Goal: Complete application form

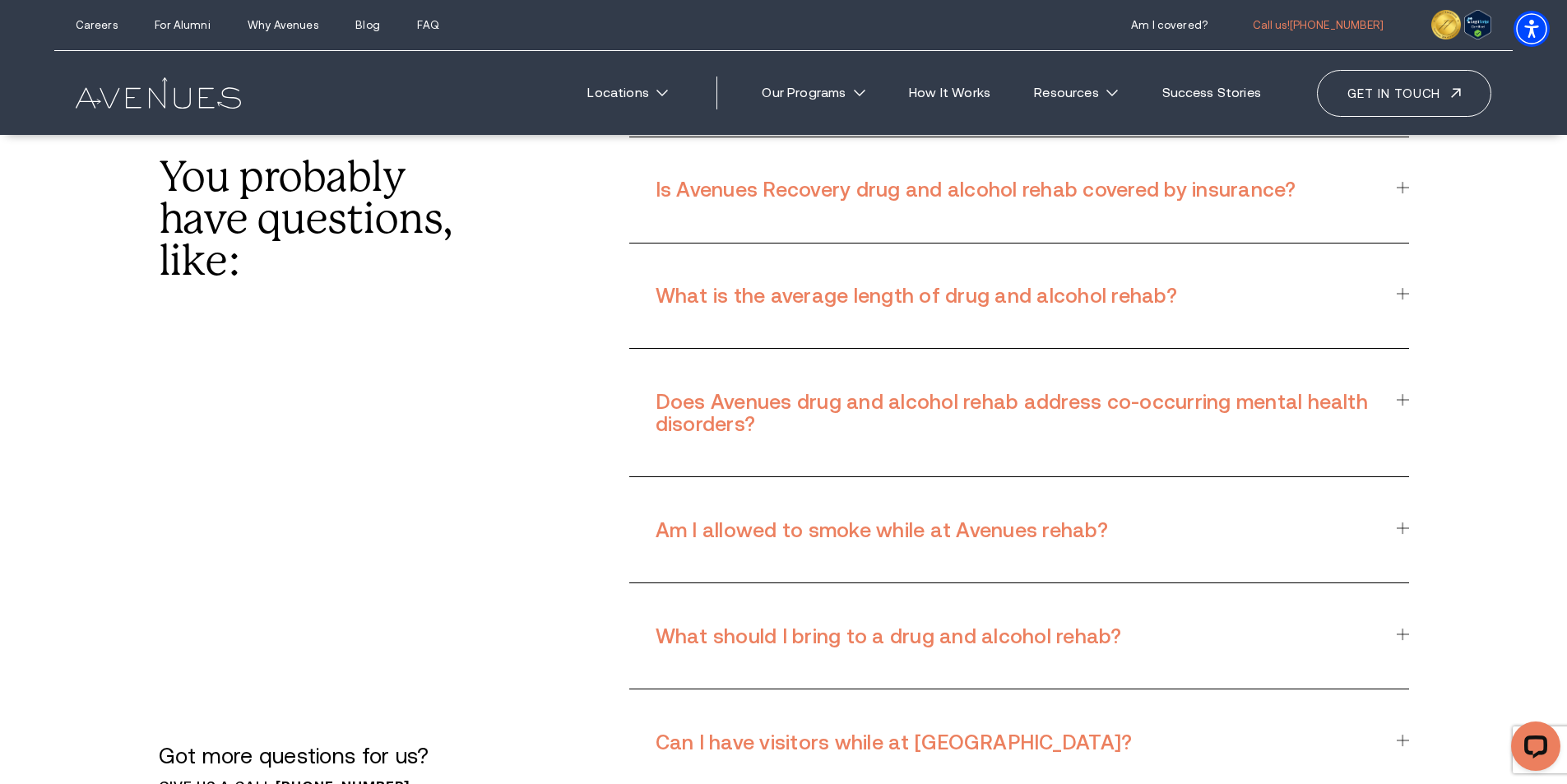
scroll to position [13566, 0]
drag, startPoint x: 416, startPoint y: 495, endPoint x: 277, endPoint y: 508, distance: 139.6
click at [277, 780] on p "Give us a call. [PHONE_NUMBER]" at bounding box center [307, 788] width 297 height 17
copy link "[PHONE_NUMBER]"
drag, startPoint x: 447, startPoint y: 605, endPoint x: 462, endPoint y: 591, distance: 20.5
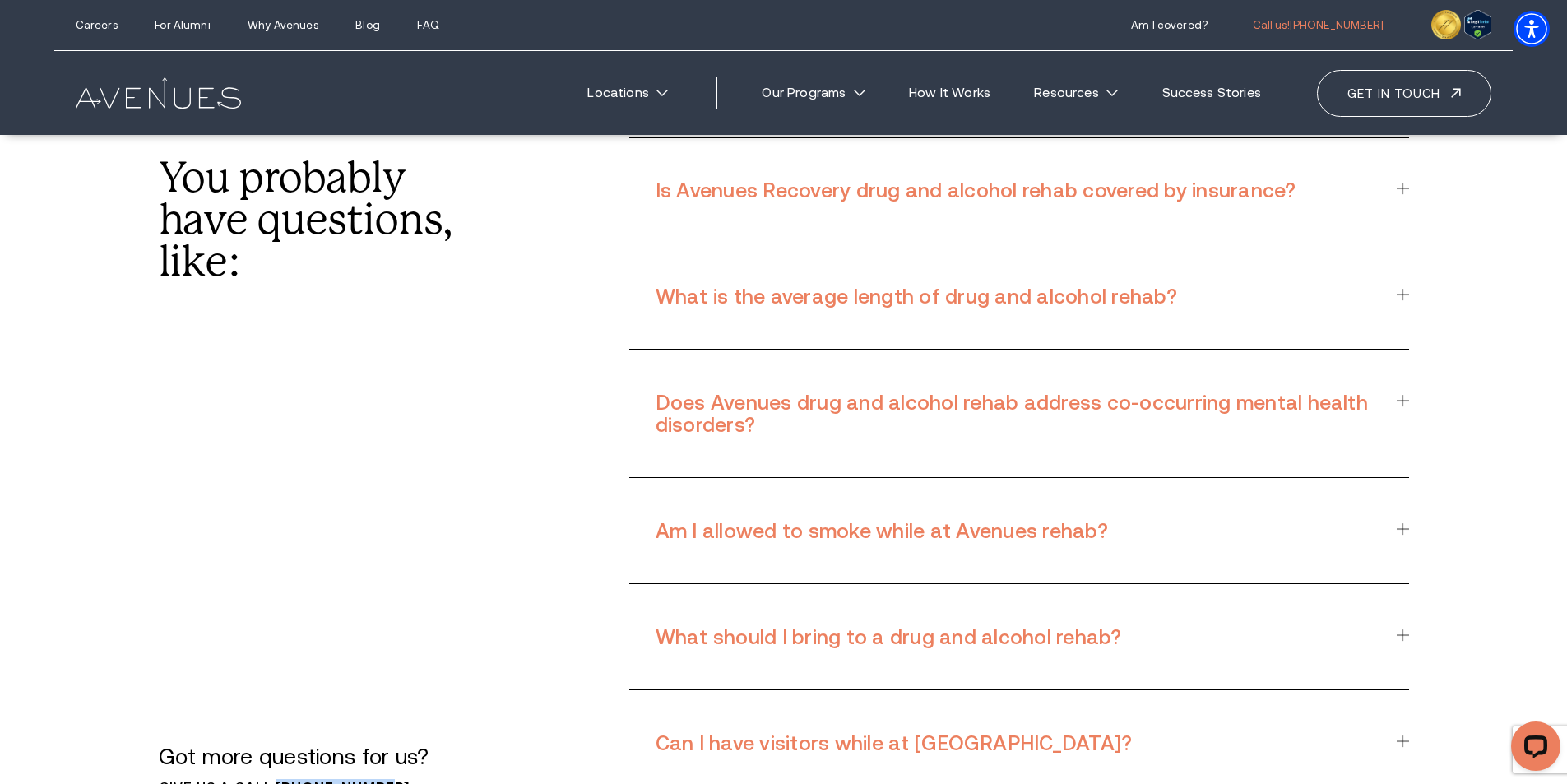
click at [447, 604] on section "You probably have questions, like: Is Avenues Recovery drug and alcohol rehab c…" at bounding box center [784, 467] width 1567 height 905
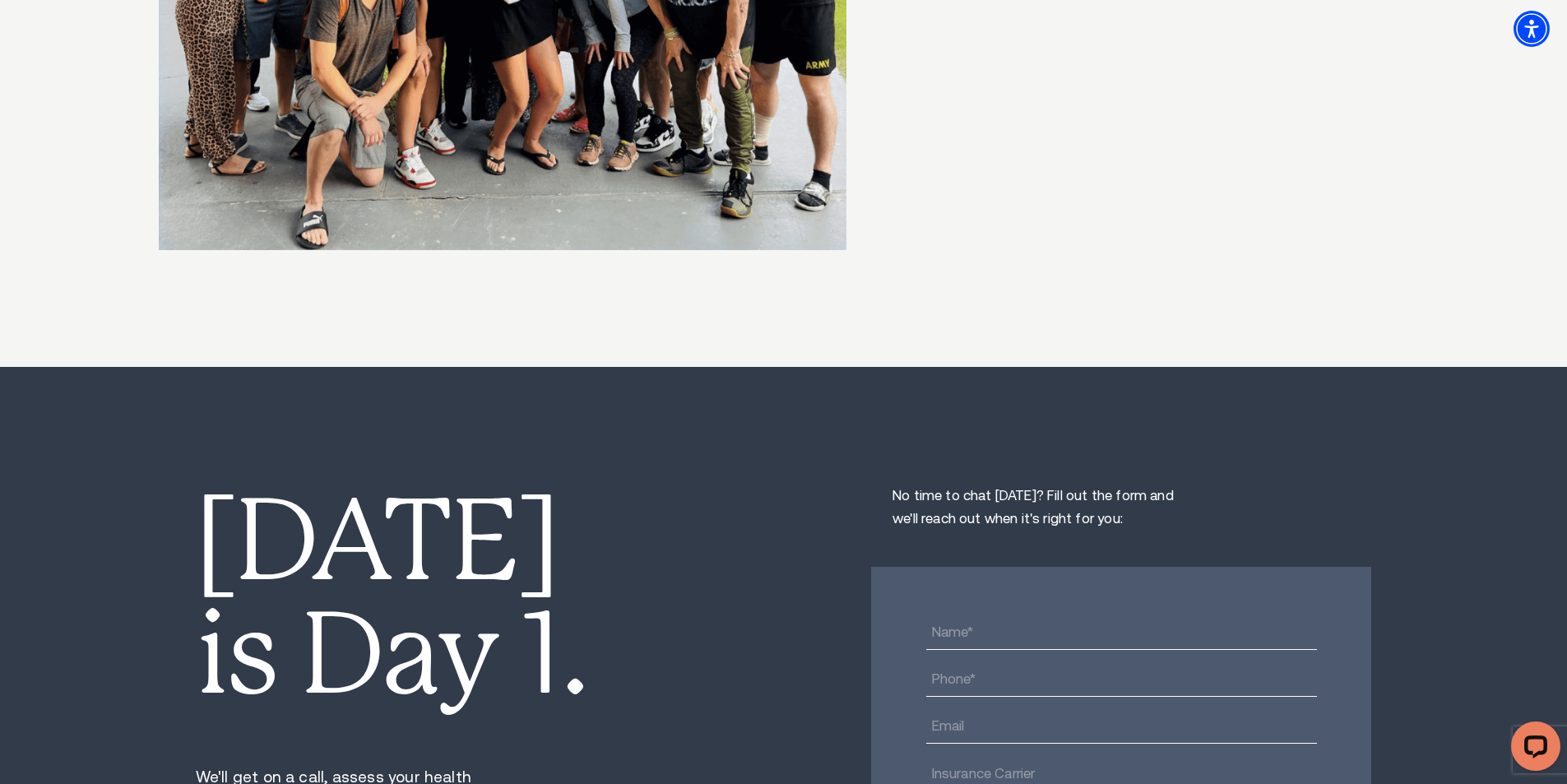
scroll to position [12333, 0]
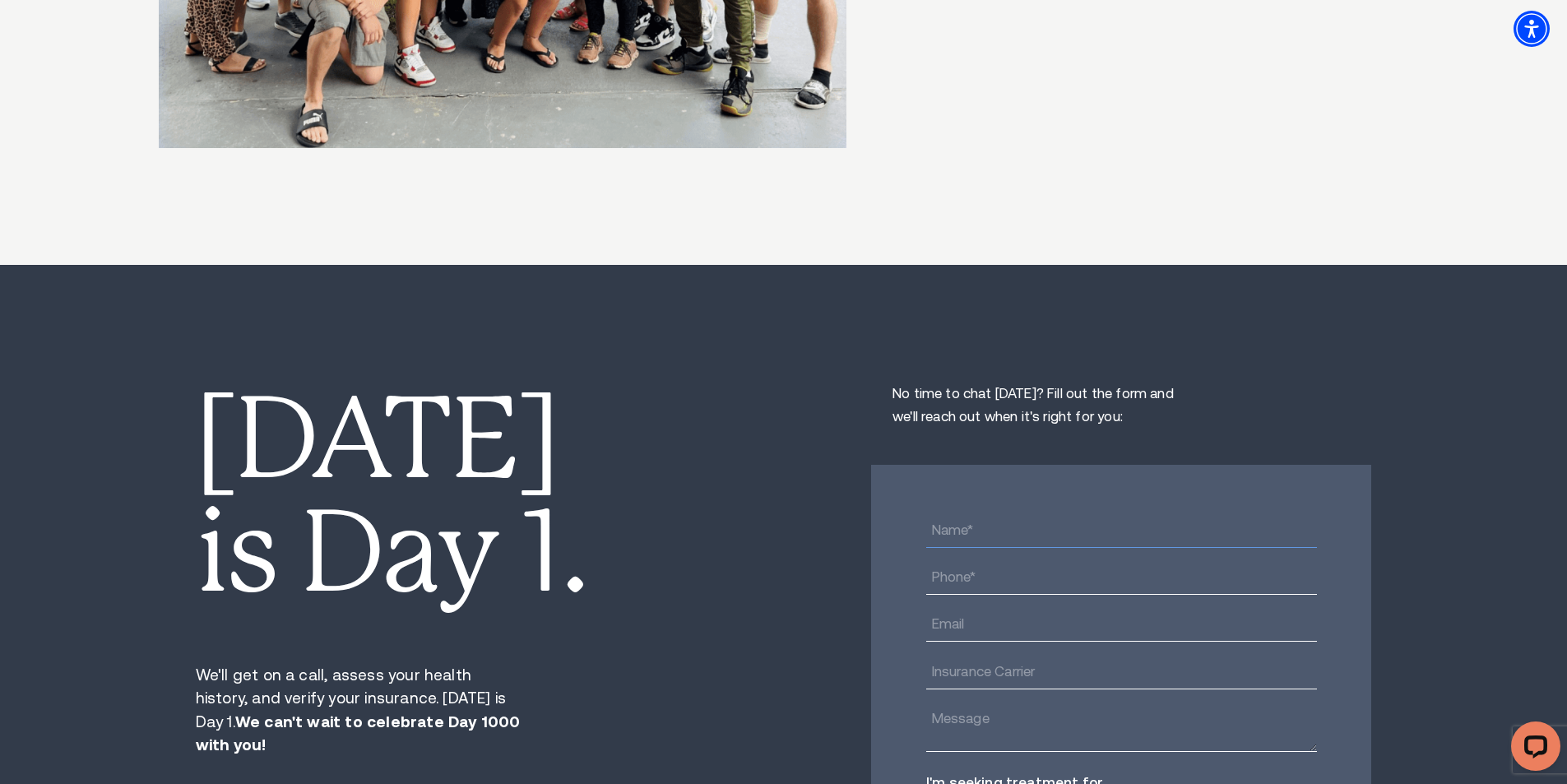
click at [1008, 514] on input "text" at bounding box center [1122, 530] width 390 height 33
type input "[PERSON_NAME]"
type input "04099167805"
type input "[EMAIL_ADDRESS][DOMAIN_NAME]"
click at [1015, 656] on input "text" at bounding box center [1122, 672] width 390 height 33
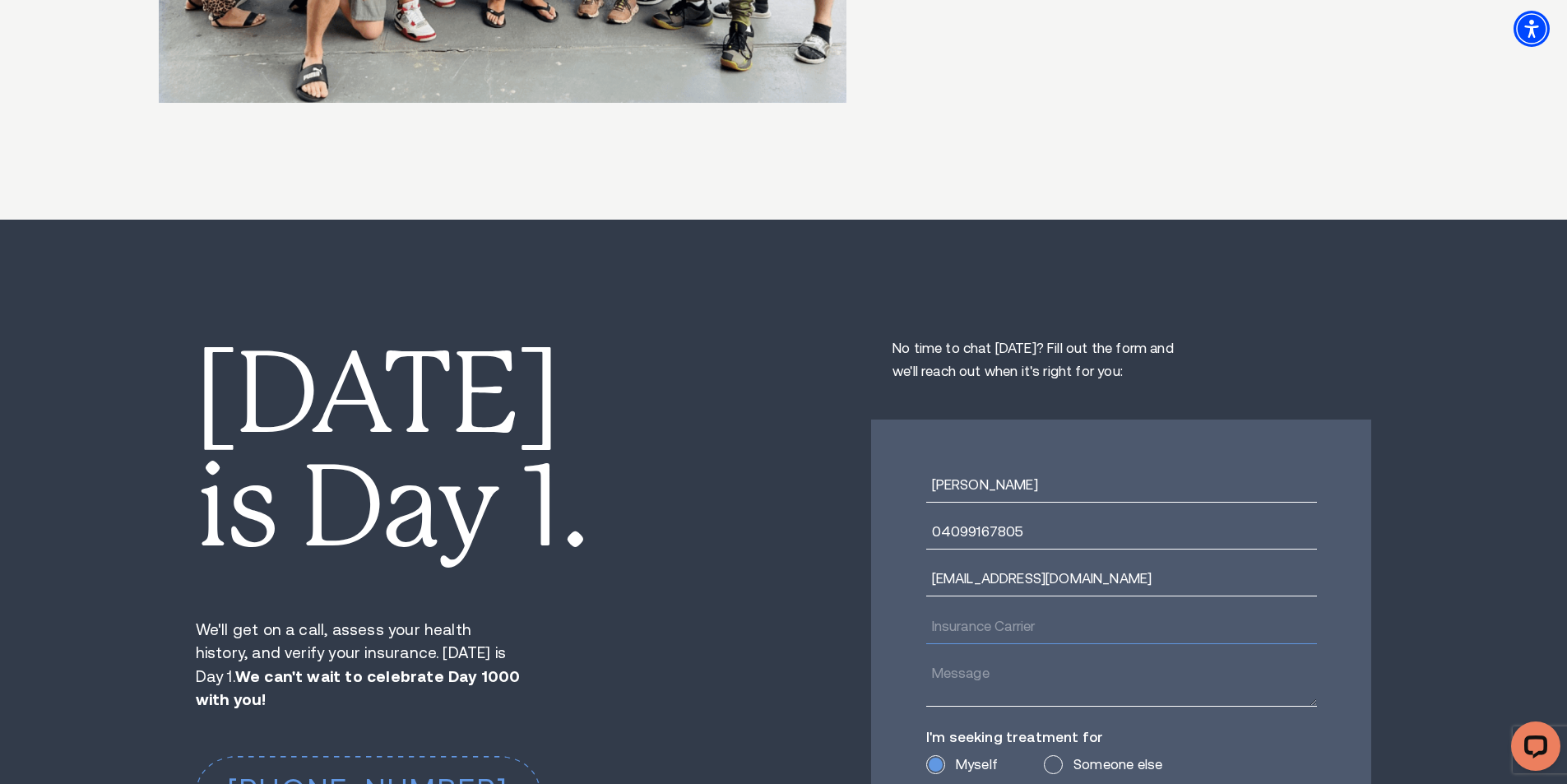
scroll to position [12415, 0]
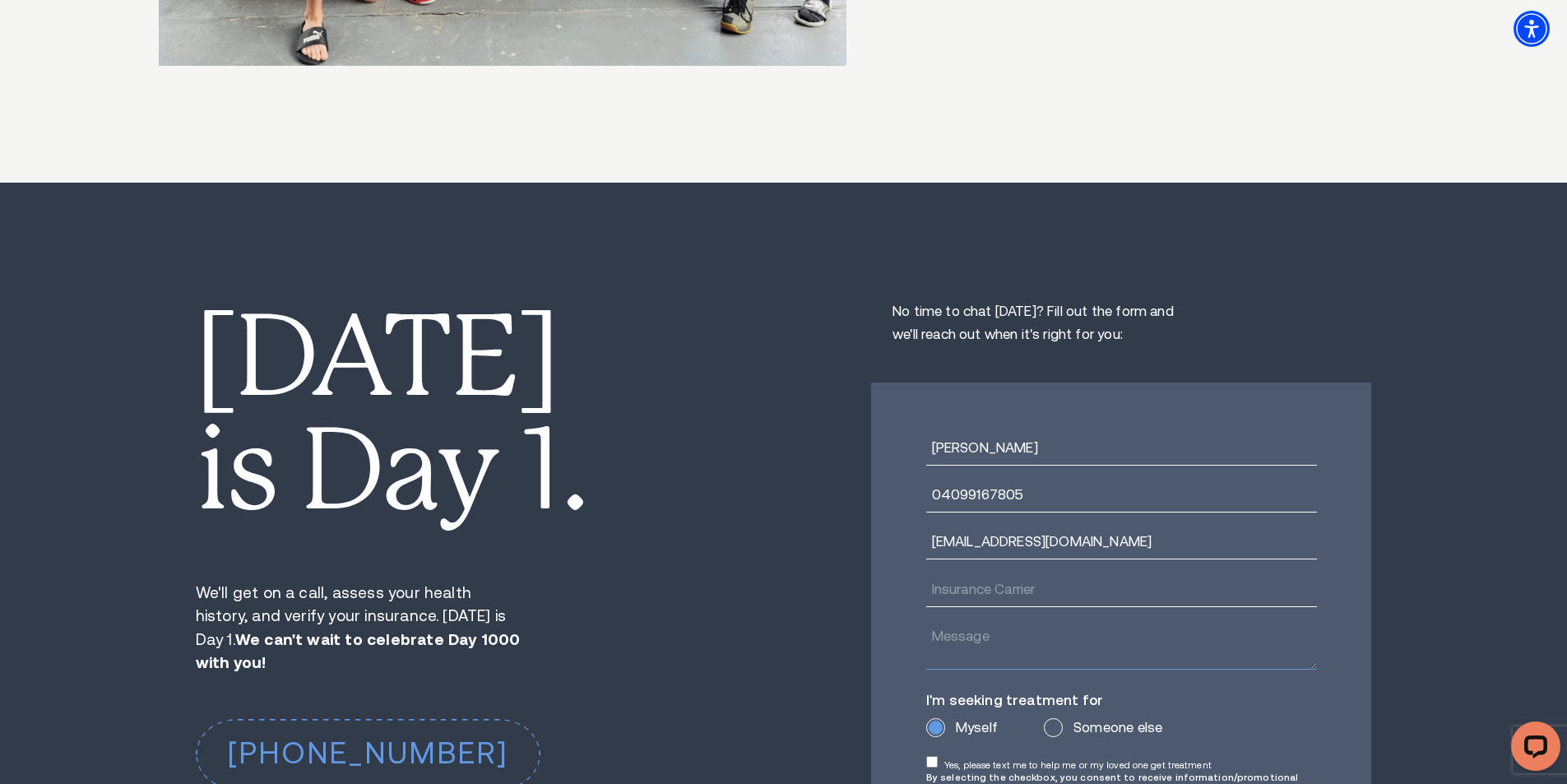
click at [1013, 621] on textarea at bounding box center [1122, 645] width 390 height 49
click at [1140, 621] on textarea at bounding box center [1122, 645] width 390 height 49
paste textarea "Lo ipsu do Sita, C'a elit sed doeius't incidi utl E dolo magnaaliq En. Adminimv…"
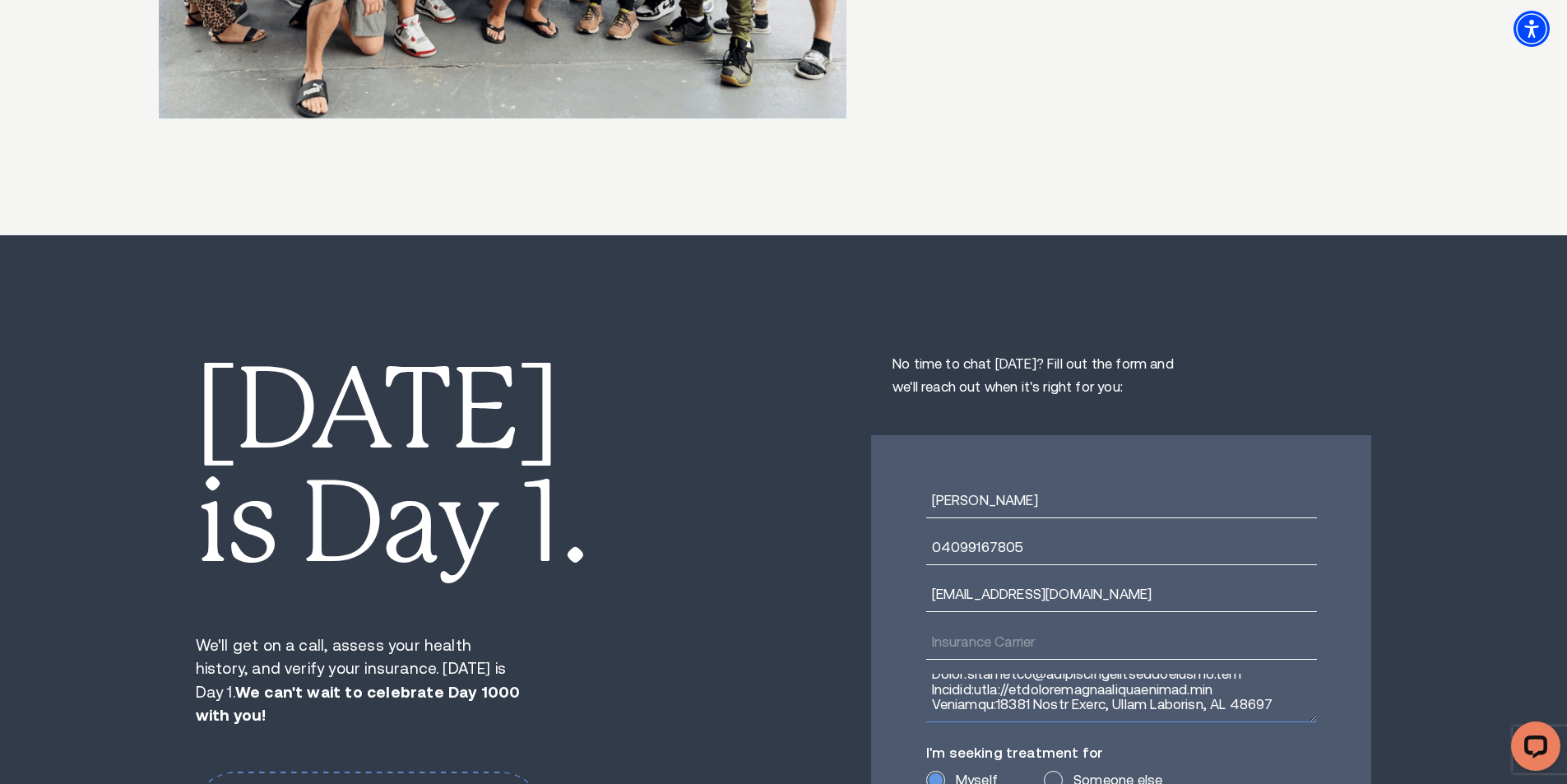
scroll to position [12333, 0]
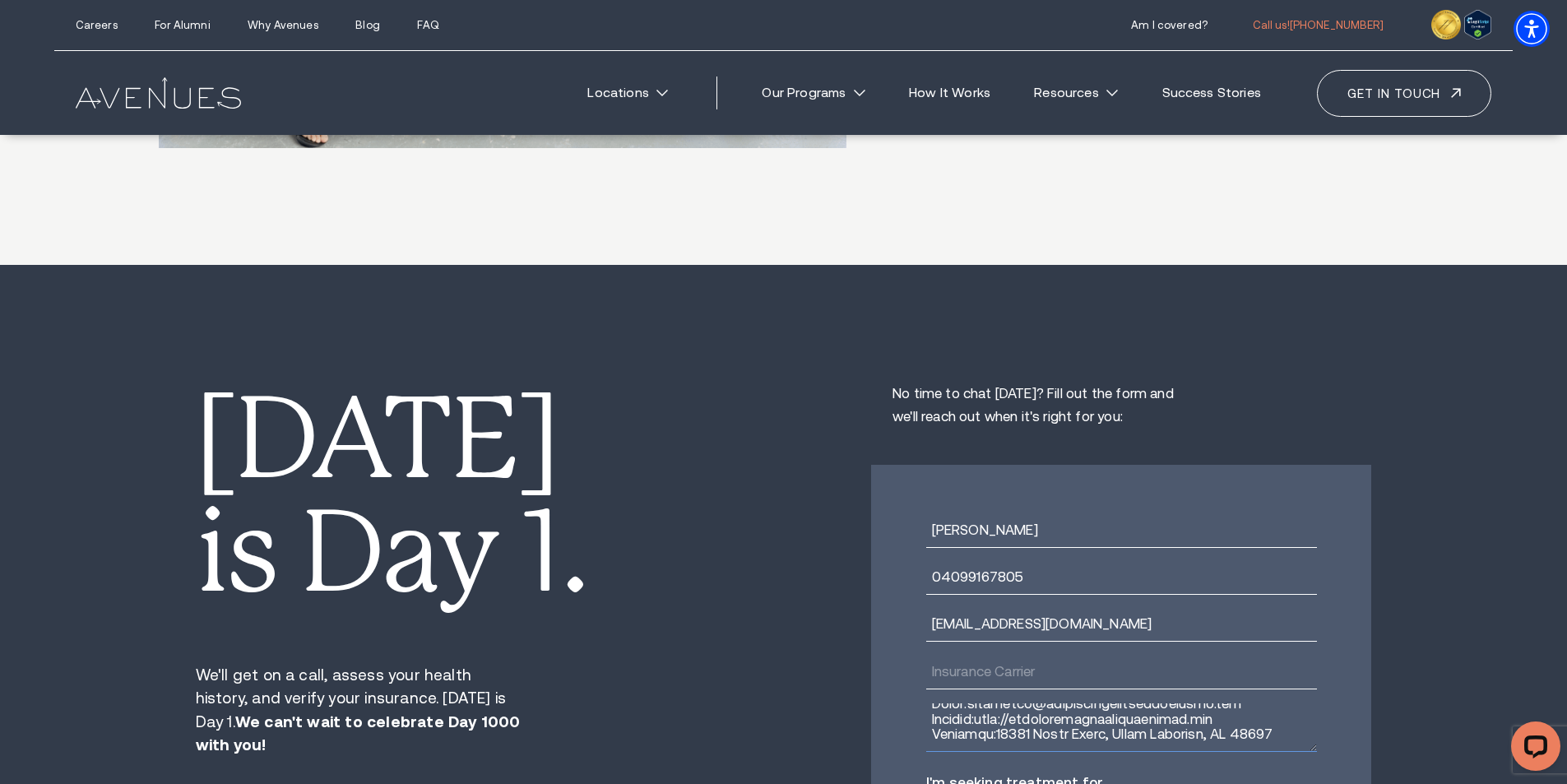
type textarea "Lo ipsu do Sita, C'a elit sed doeius't incidi utl E dolo magnaaliq En. Adminimv…"
click at [1181, 641] on div at bounding box center [1122, 665] width 390 height 47
click at [1029, 656] on input "text" at bounding box center [1122, 672] width 390 height 33
paste input "Medicare • Humana • Magellan • Medicaid"
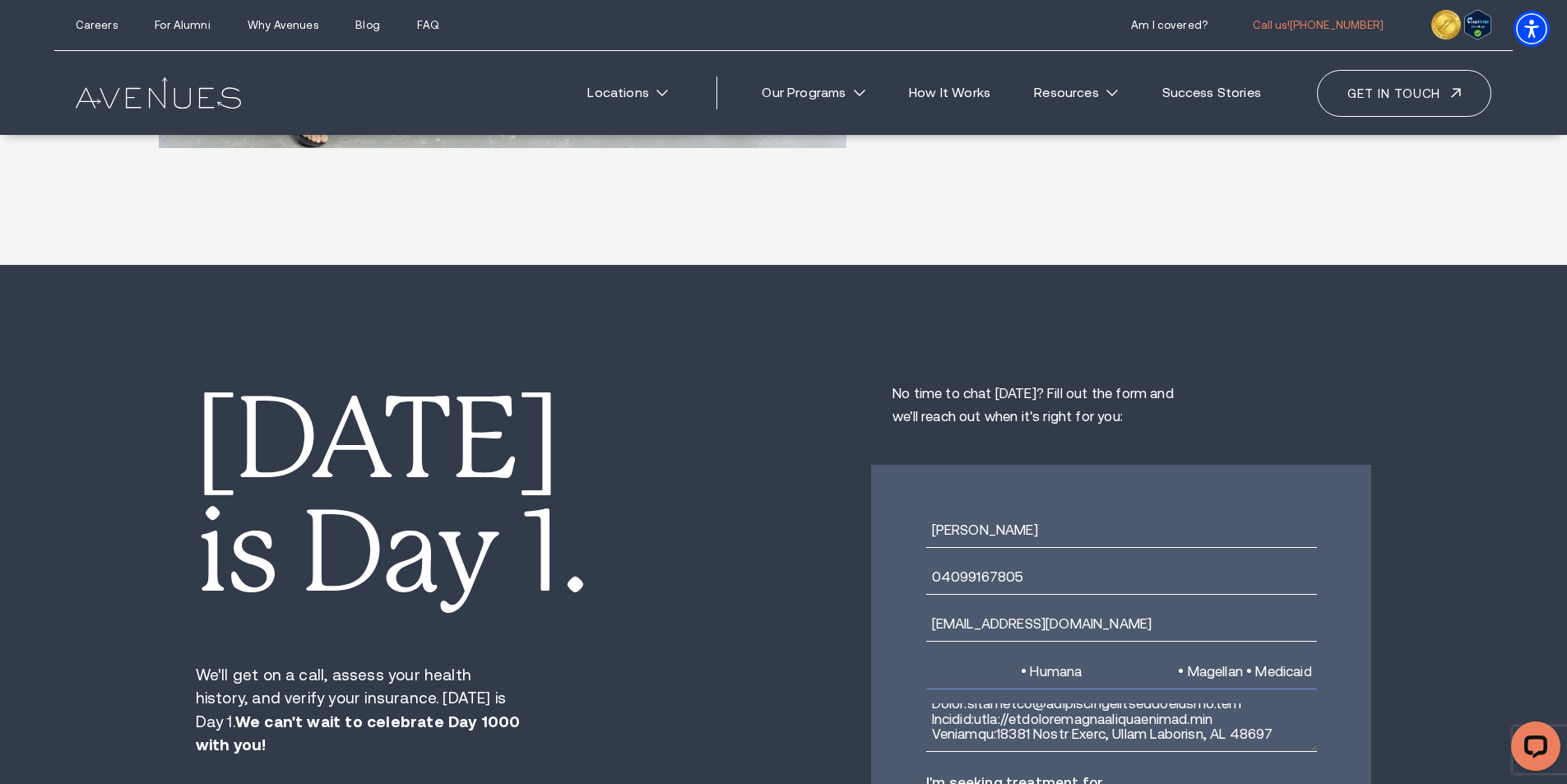
type input "Medicare • Humana • Magellan • Medicaid"
checkbox input "true"
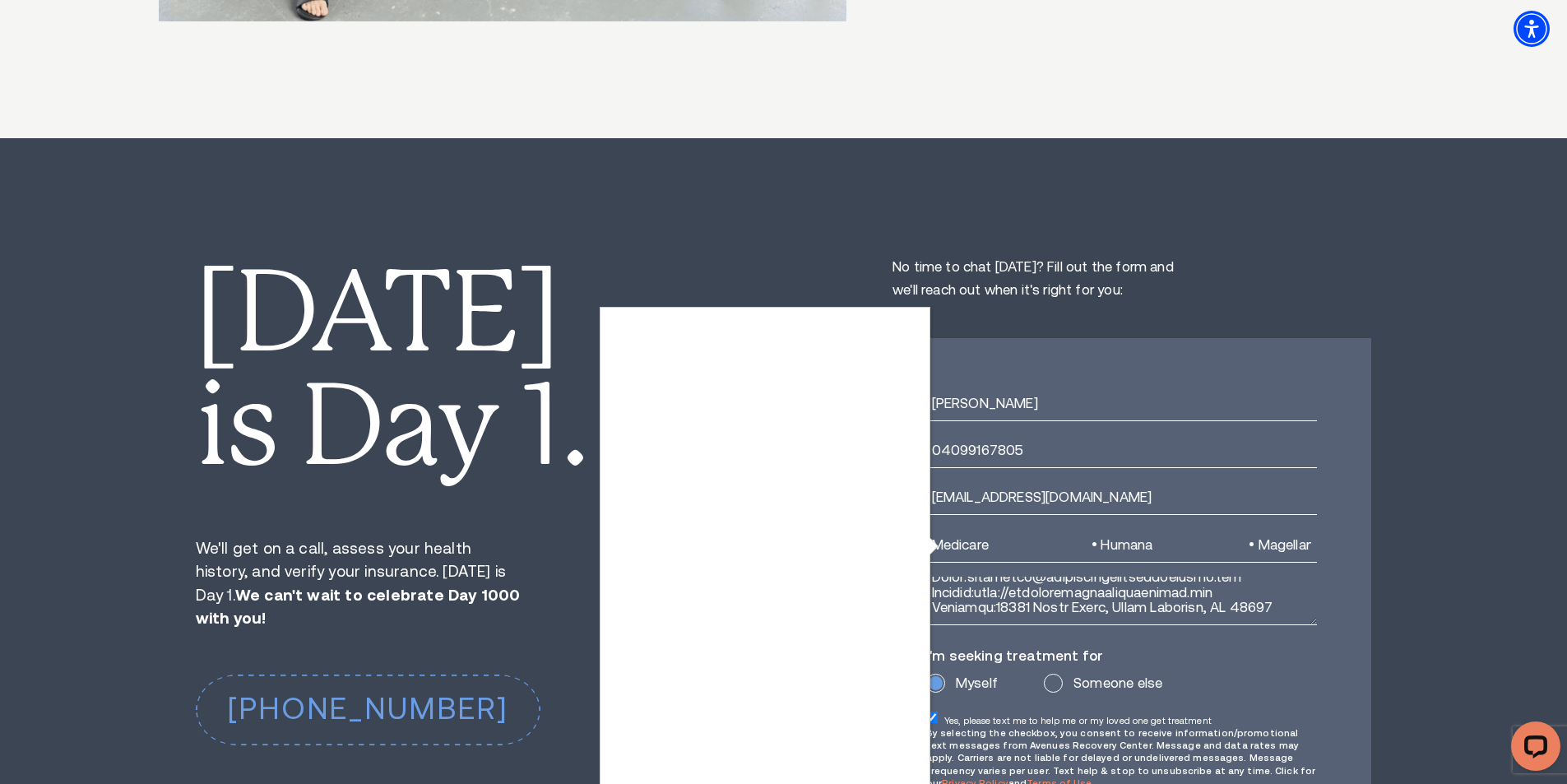
scroll to position [12579, 0]
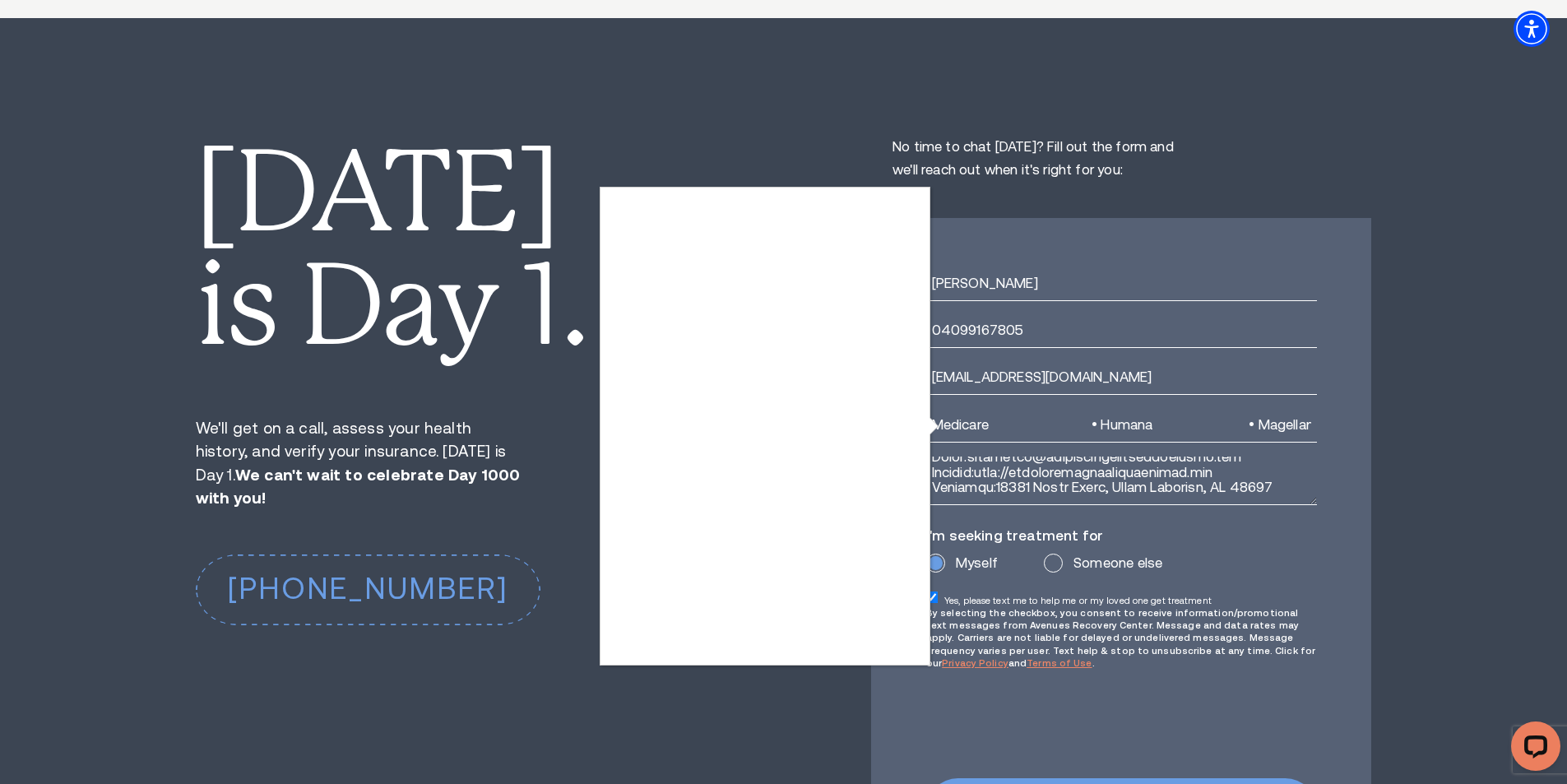
type textarea "0cAFcWeA4fvj3kxDdjT4v9Gy-45xb4eNf0skfqaKKNC3m4GfCxUUbbsZN1uqhWNaP1xBMMWWRKWLz2u…"
